Goal: Transaction & Acquisition: Purchase product/service

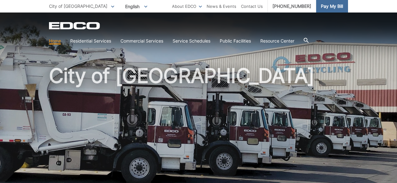
click at [324, 6] on span "Pay My Bill" at bounding box center [332, 6] width 22 height 7
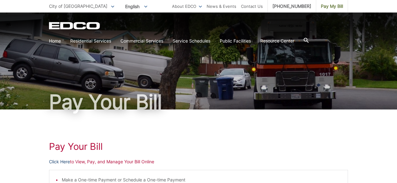
click at [58, 162] on link "Click Here" at bounding box center [59, 161] width 21 height 7
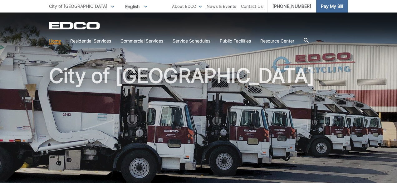
click at [322, 6] on span "Pay My Bill" at bounding box center [332, 6] width 22 height 7
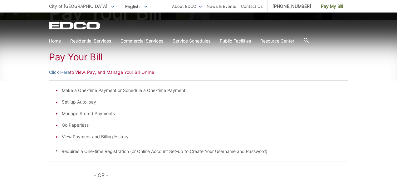
scroll to position [90, 0]
click at [59, 72] on link "Click Here" at bounding box center [59, 71] width 21 height 7
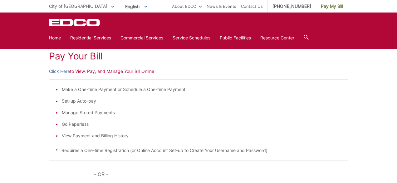
scroll to position [81, 0]
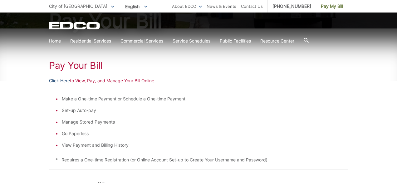
click at [58, 80] on link "Click Here" at bounding box center [59, 80] width 21 height 7
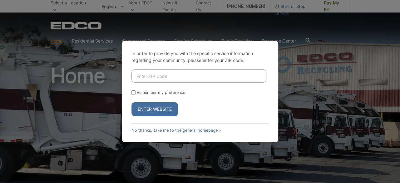
click at [159, 74] on input "Enter ZIP Code" at bounding box center [199, 75] width 135 height 13
type input "92021"
click at [133, 92] on input "Remember my preference" at bounding box center [134, 92] width 4 height 4
checkbox input "true"
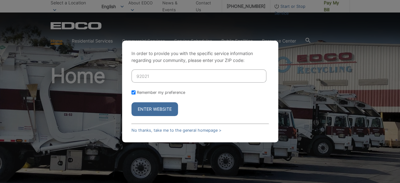
click at [150, 113] on button "Enter Website" at bounding box center [155, 109] width 47 height 14
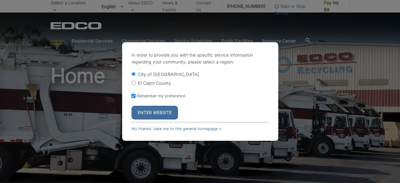
click at [148, 109] on button "Enter Website" at bounding box center [155, 113] width 47 height 14
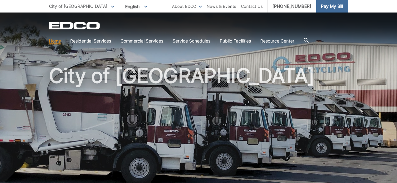
click at [325, 6] on span "Pay My Bill" at bounding box center [332, 6] width 22 height 7
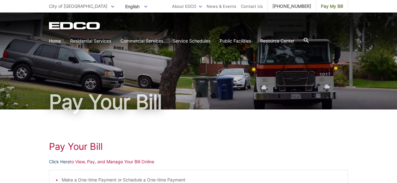
click at [63, 162] on link "Click Here" at bounding box center [59, 161] width 21 height 7
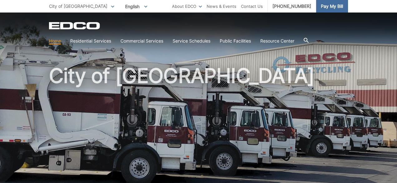
click at [331, 6] on span "Pay My Bill" at bounding box center [332, 6] width 22 height 7
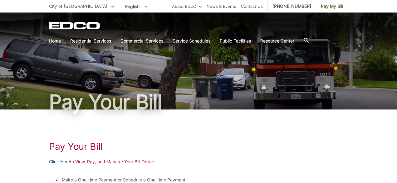
click at [66, 162] on link "Click Here" at bounding box center [59, 161] width 21 height 7
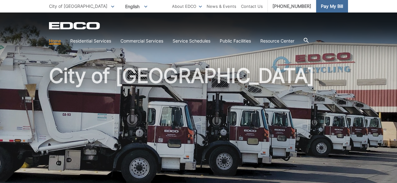
click at [327, 6] on span "Pay My Bill" at bounding box center [332, 6] width 22 height 7
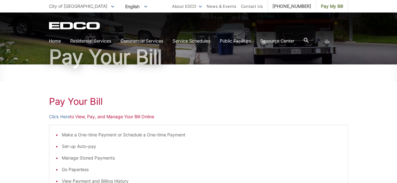
scroll to position [45, 0]
click at [57, 116] on link "Click Here" at bounding box center [59, 116] width 21 height 7
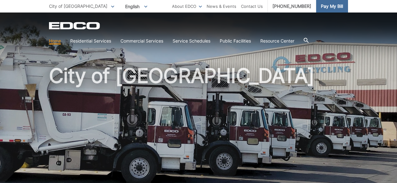
click at [333, 7] on span "Pay My Bill" at bounding box center [332, 6] width 22 height 7
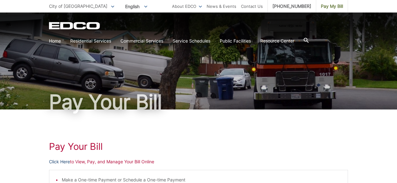
click at [55, 161] on link "Click Here" at bounding box center [59, 161] width 21 height 7
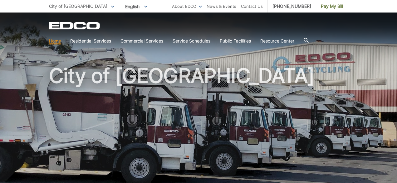
click at [194, 28] on div "EDCO Logo" at bounding box center [198, 25] width 299 height 7
click at [328, 5] on span "Pay My Bill" at bounding box center [332, 6] width 22 height 7
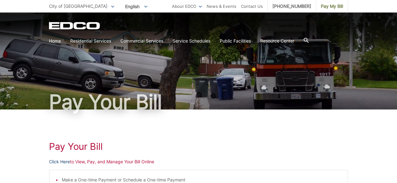
click at [58, 162] on link "Click Here" at bounding box center [59, 161] width 21 height 7
